Goal: Feedback & Contribution: Leave review/rating

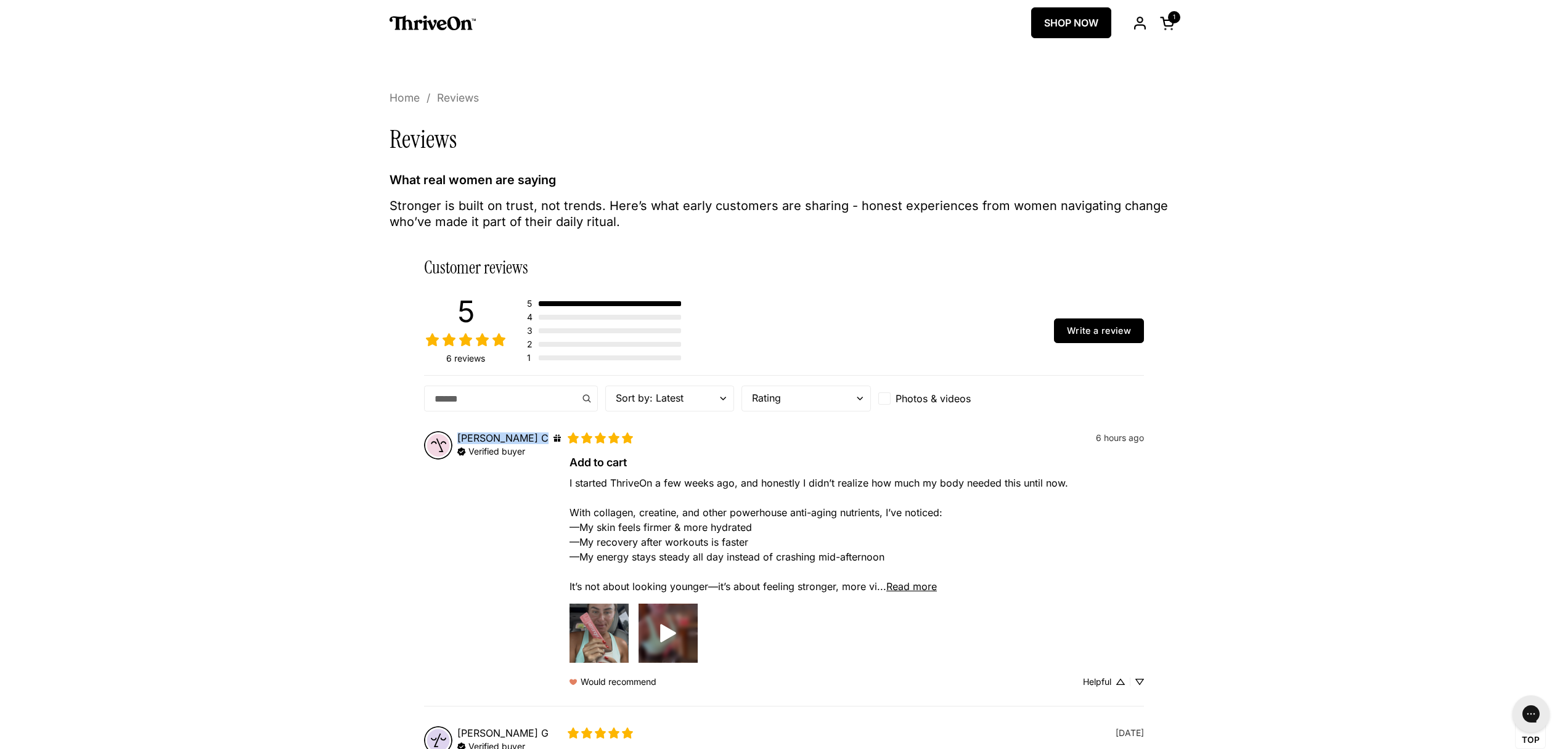
drag, startPoint x: 458, startPoint y: 437, endPoint x: 479, endPoint y: 435, distance: 21.1
click at [479, 435] on div "[PERSON_NAME] This customer received a perk in exchange for their honest review." at bounding box center [509, 437] width 103 height 11
copy div "[PERSON_NAME]"
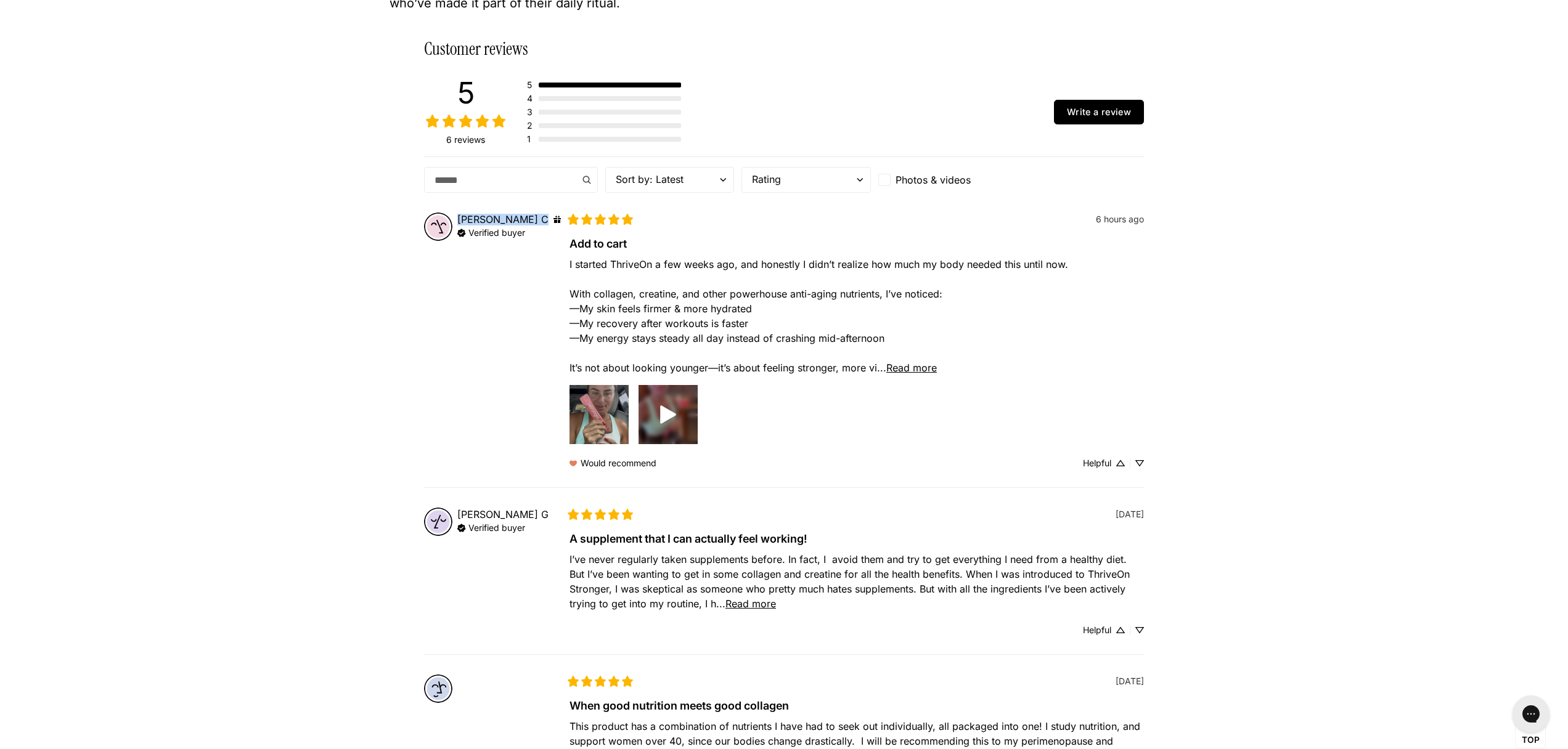
scroll to position [220, 0]
drag, startPoint x: 525, startPoint y: 513, endPoint x: 458, endPoint y: 513, distance: 67.0
click at [458, 513] on div "[PERSON_NAME]" at bounding box center [503, 512] width 91 height 11
copy div "[PERSON_NAME]"
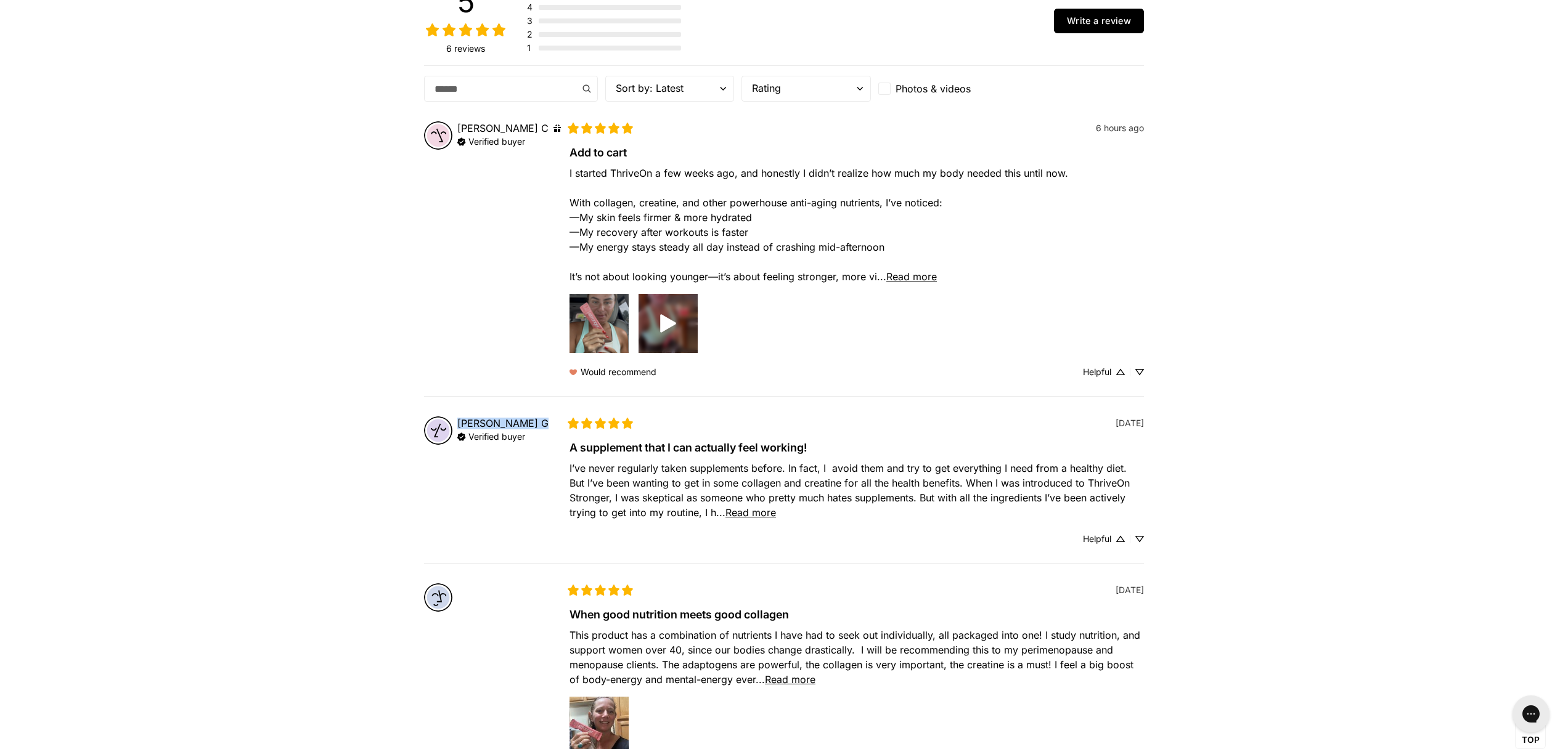
scroll to position [320, 0]
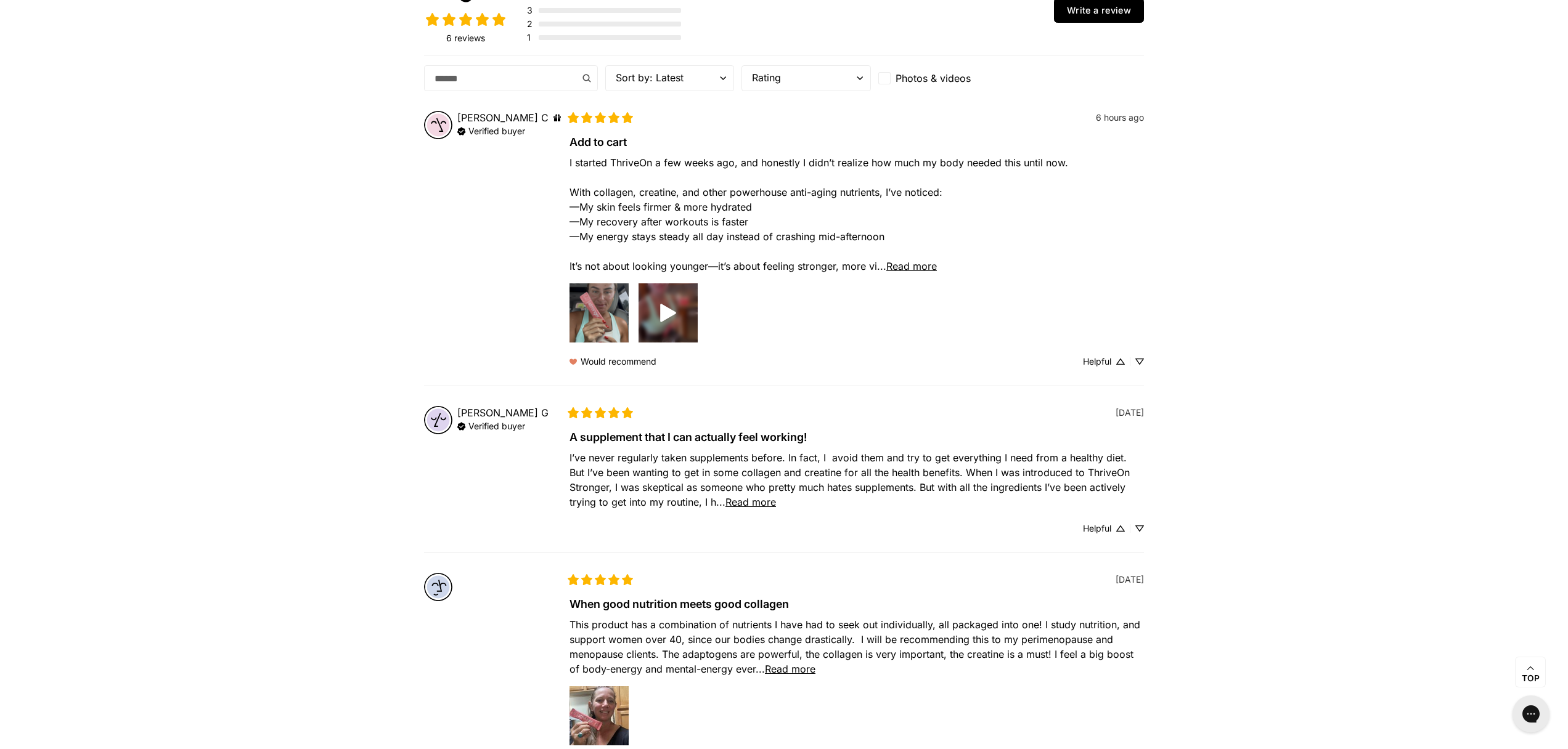
click at [767, 498] on span "Read more" at bounding box center [751, 503] width 50 height 12
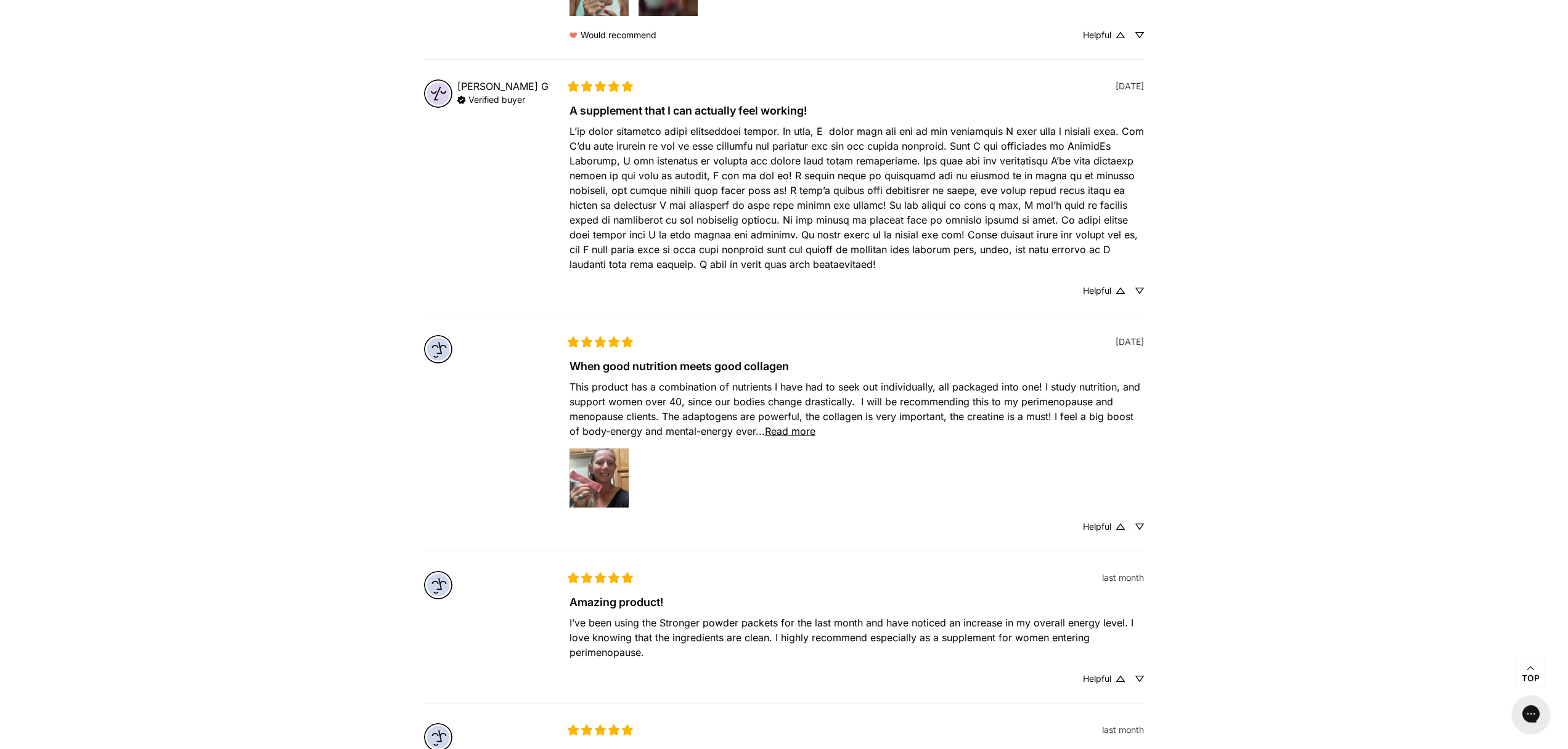
scroll to position [650, 0]
click at [807, 427] on span "Read more" at bounding box center [790, 428] width 50 height 12
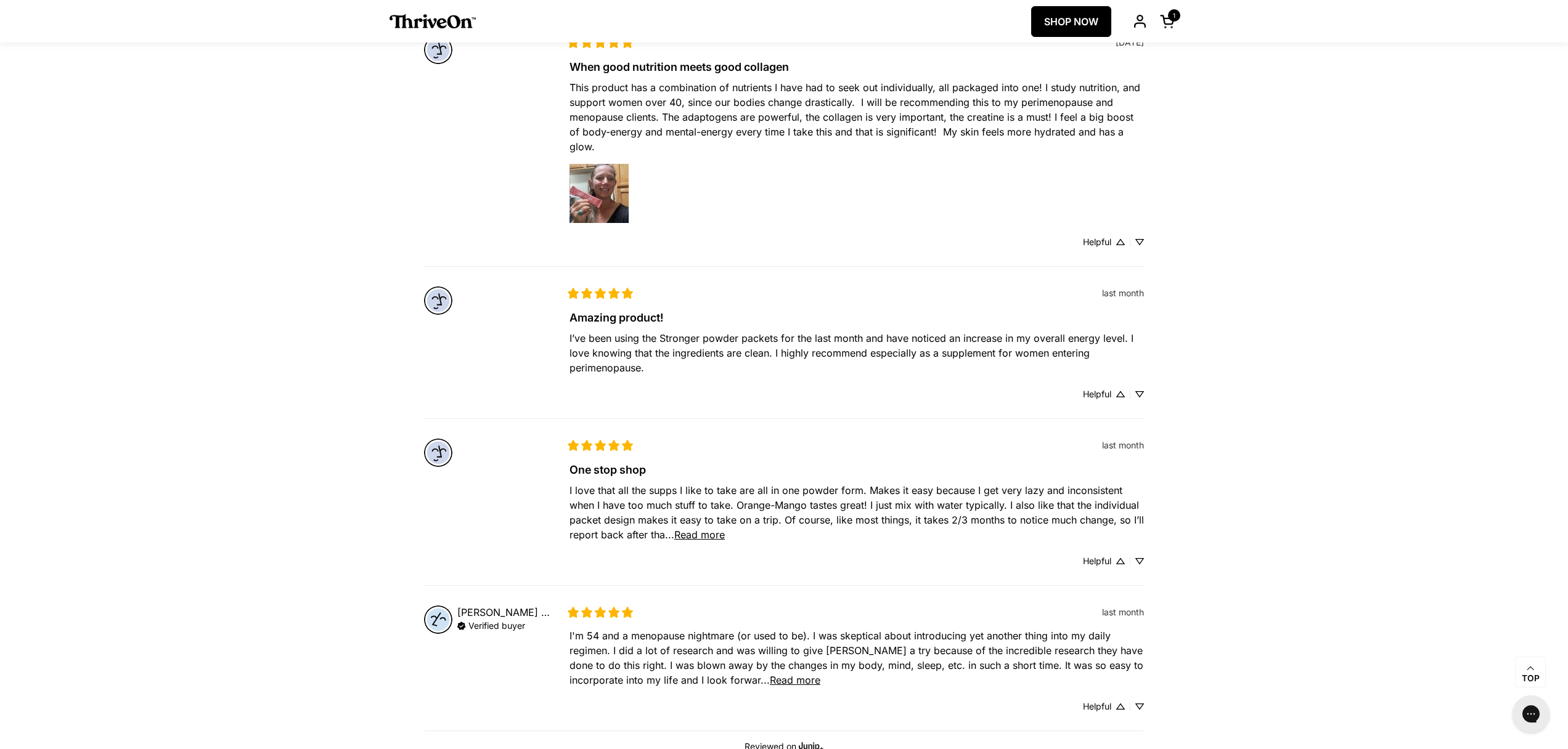
scroll to position [941, 0]
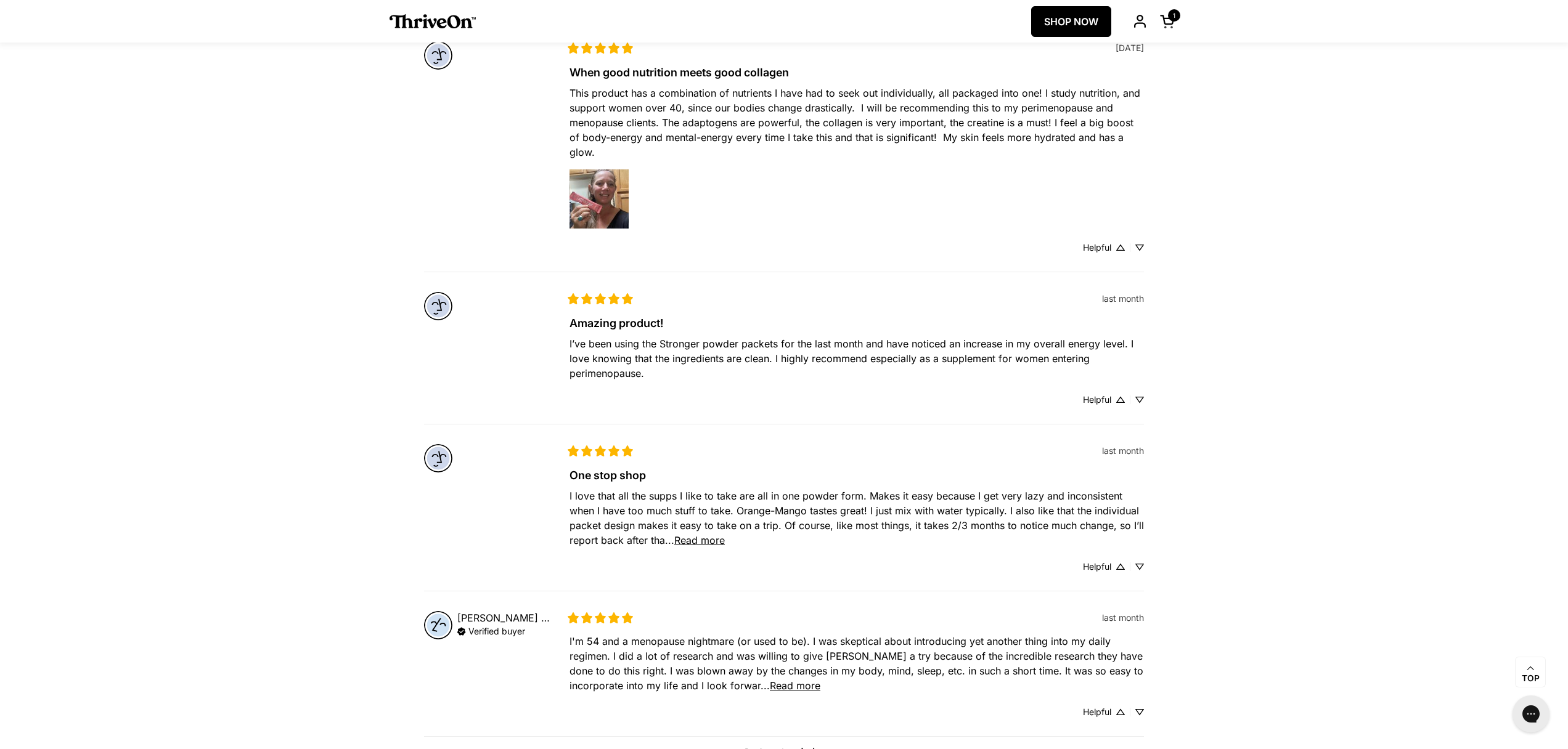
click at [701, 539] on span "Read more" at bounding box center [700, 541] width 50 height 12
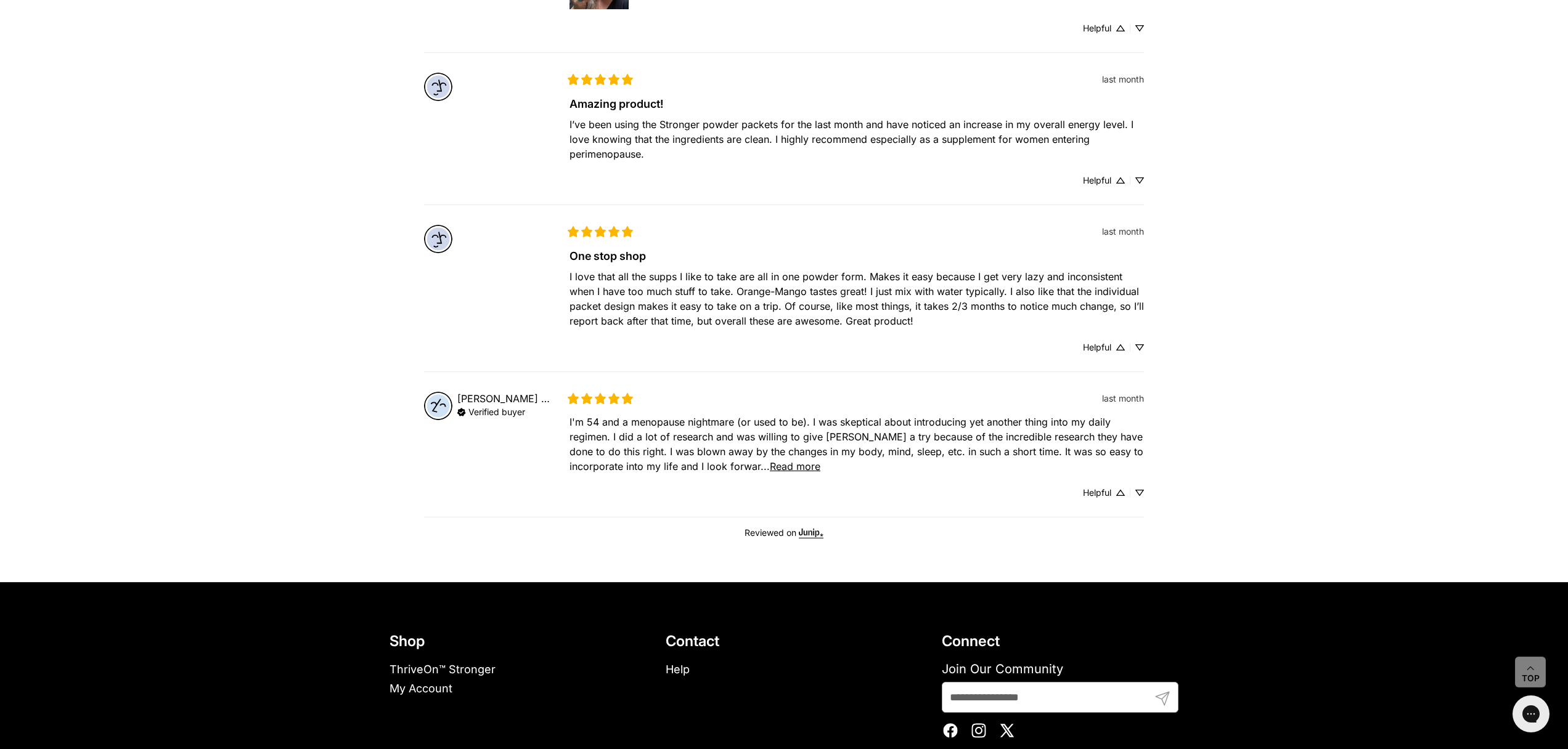
scroll to position [1162, 0]
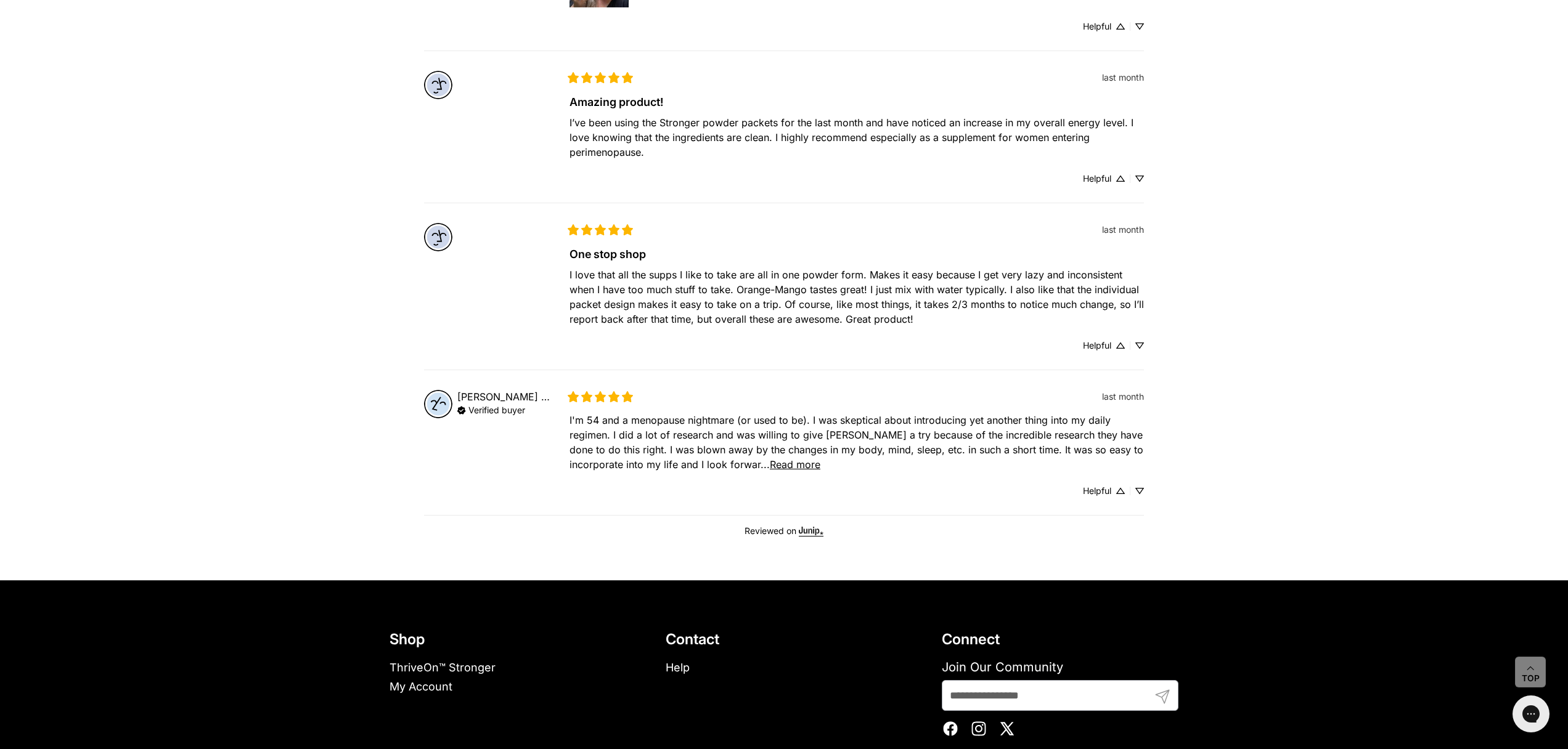
click at [800, 466] on span "Read more" at bounding box center [795, 464] width 50 height 12
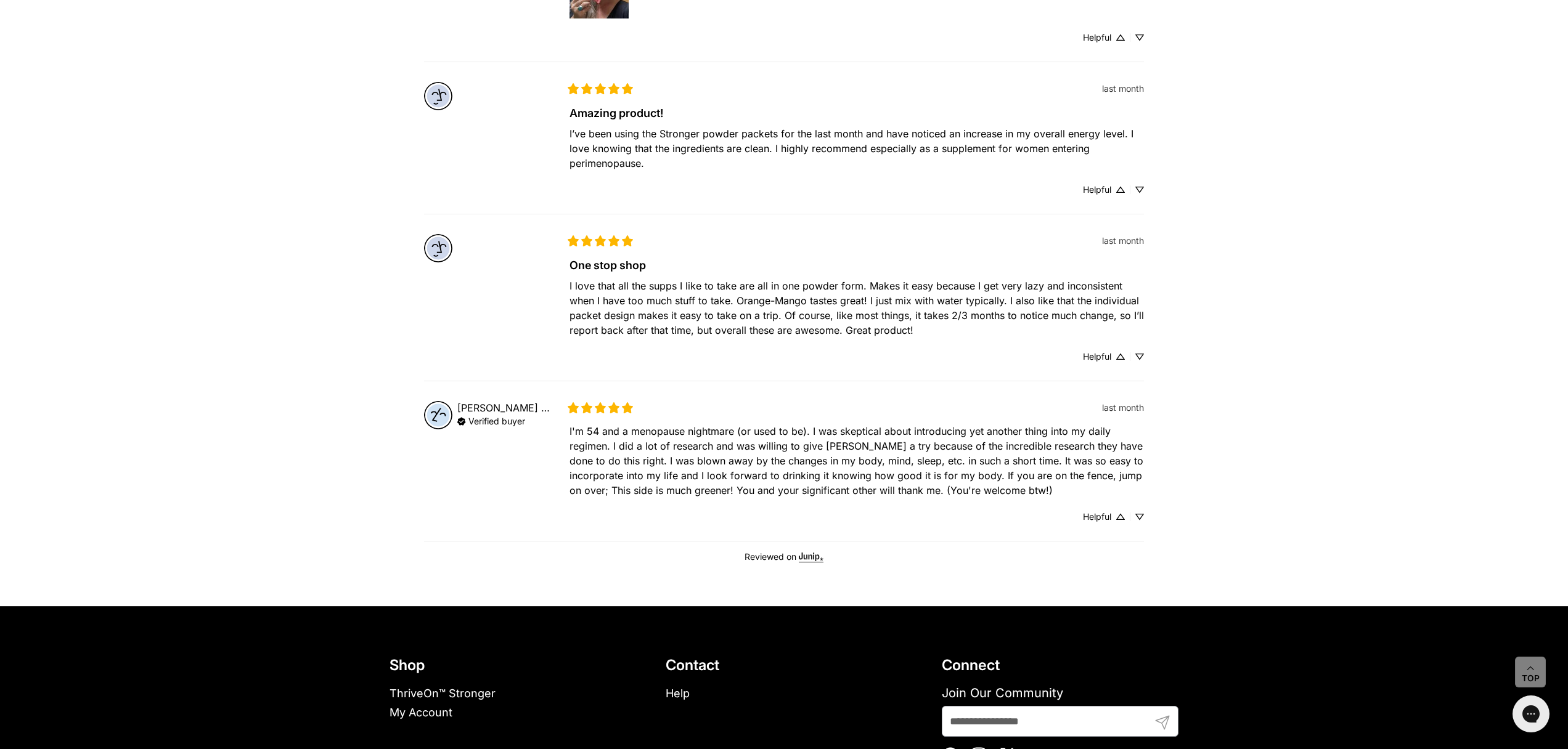
scroll to position [1152, 0]
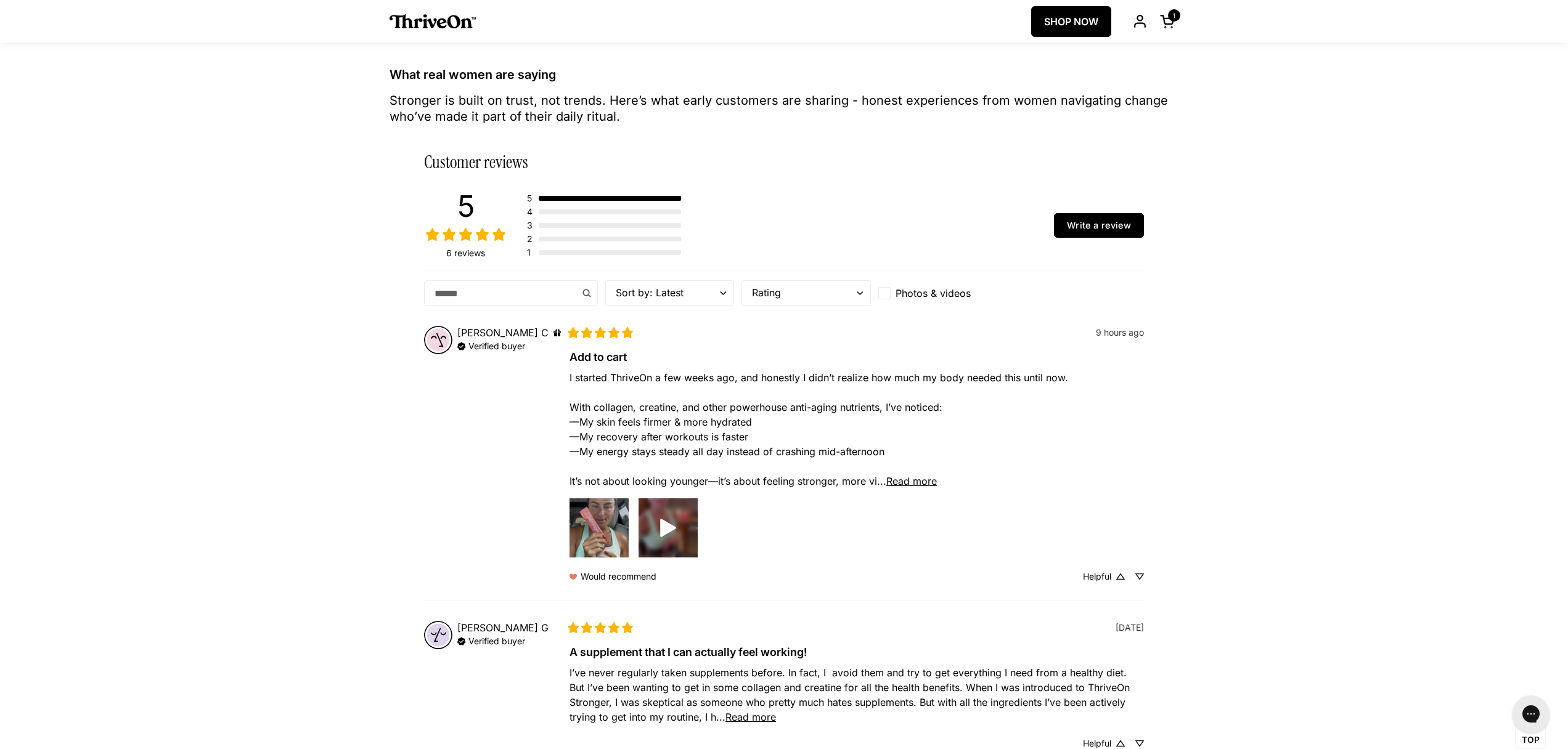
scroll to position [108, 0]
